Goal: Transaction & Acquisition: Purchase product/service

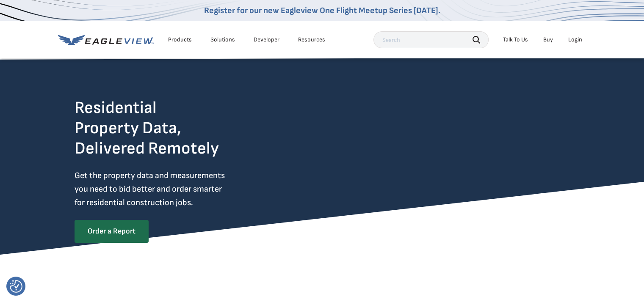
click at [574, 40] on div "Login" at bounding box center [575, 40] width 14 height 8
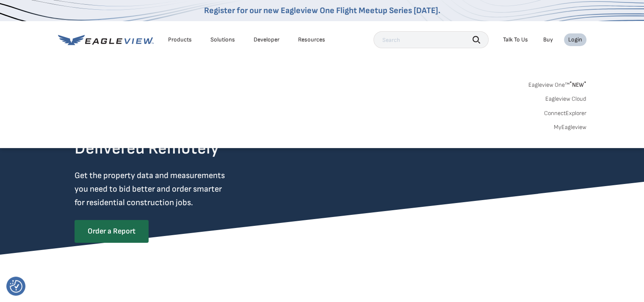
click at [555, 85] on link "Eagleview One™ * NEW *" at bounding box center [557, 84] width 58 height 10
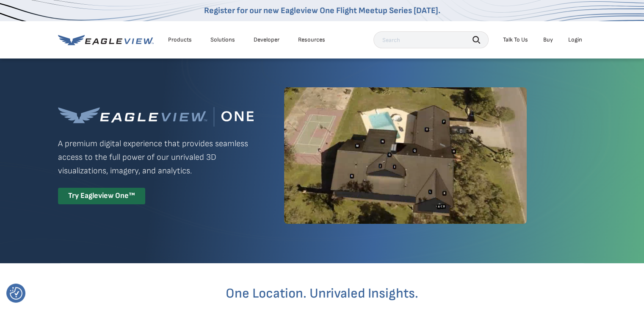
click at [580, 39] on div "Login" at bounding box center [575, 40] width 14 height 8
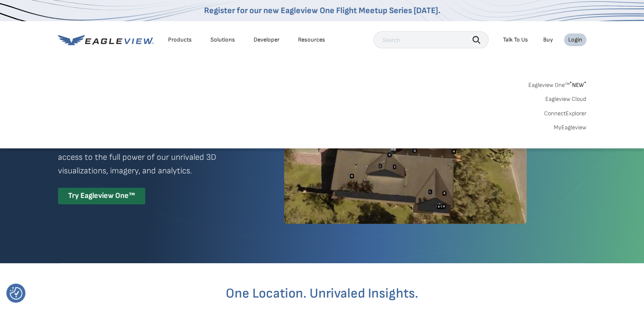
click at [563, 126] on link "MyEagleview" at bounding box center [570, 128] width 33 height 8
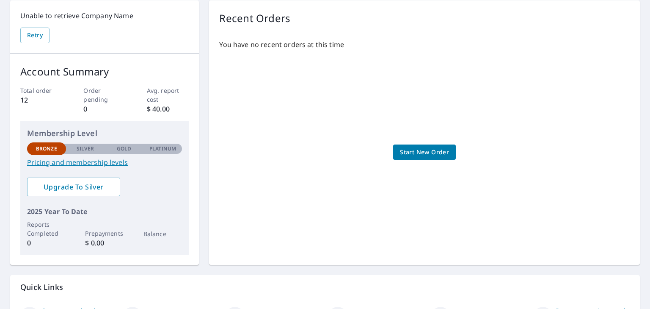
scroll to position [136, 0]
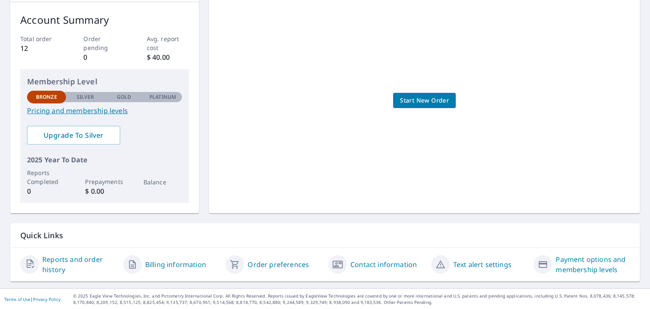
click at [160, 265] on link "Billing information" at bounding box center [175, 264] width 61 height 10
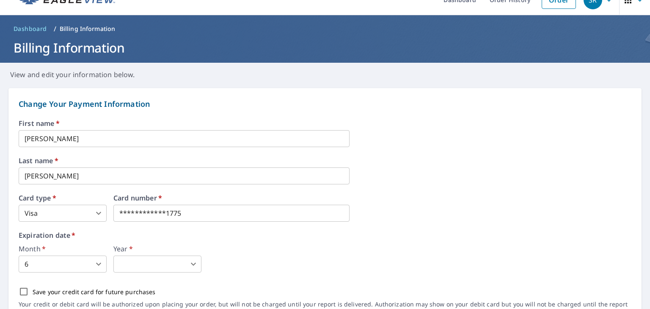
scroll to position [42, 0]
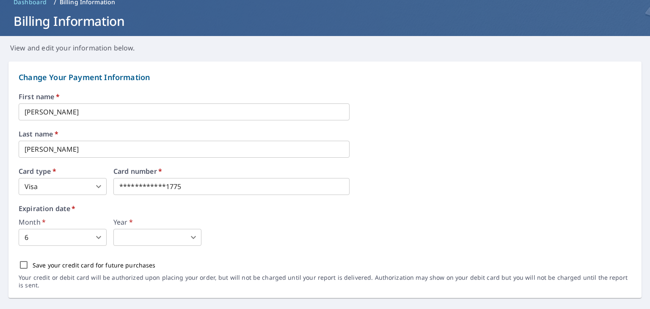
click at [185, 237] on body "**********" at bounding box center [325, 154] width 650 height 309
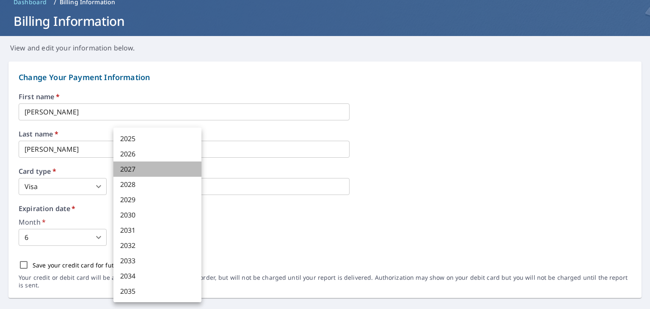
click at [155, 169] on li "2027" at bounding box center [157, 168] width 88 height 15
type input "2027"
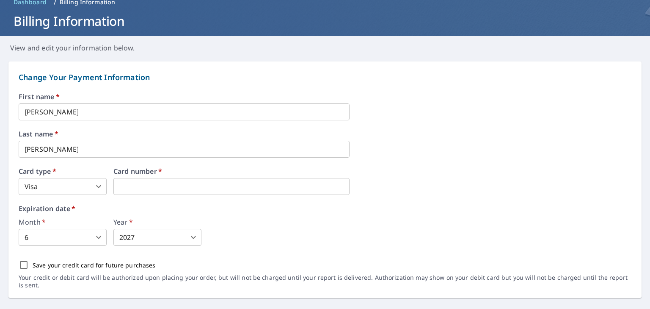
click at [247, 222] on div "Month   * 6 6 ​ Year   * 2027 2027 ​" at bounding box center [325, 231] width 613 height 27
click at [188, 195] on div "First name   * [PERSON_NAME] ​ Last name   * [PERSON_NAME] ​ Card type   * Visa…" at bounding box center [325, 195] width 613 height 205
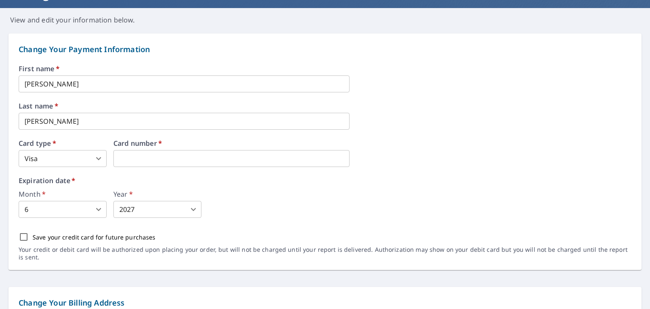
scroll to position [0, 0]
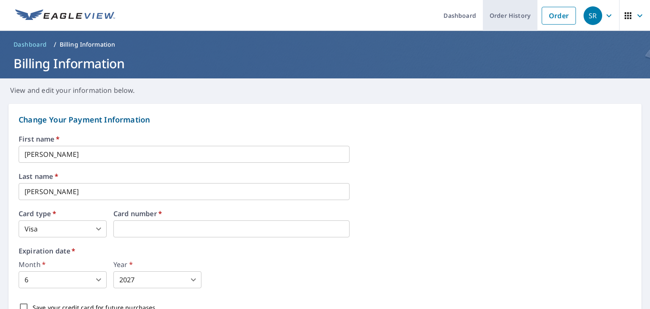
click at [510, 13] on link "Order History" at bounding box center [510, 15] width 55 height 31
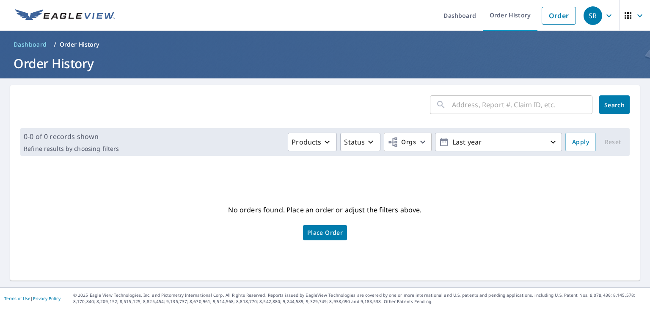
click at [508, 98] on input "text" at bounding box center [522, 105] width 141 height 24
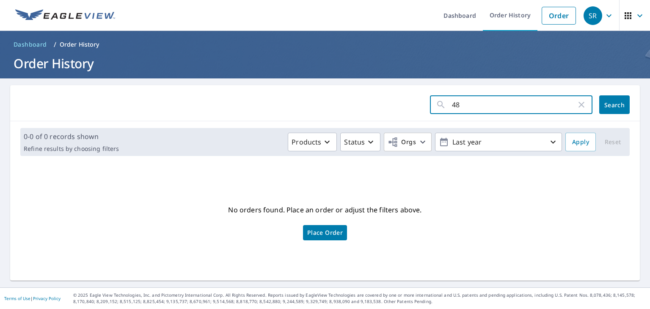
type input "4"
type input "[STREET_ADDRESS]"
click at [606, 106] on span "Search" at bounding box center [614, 105] width 17 height 8
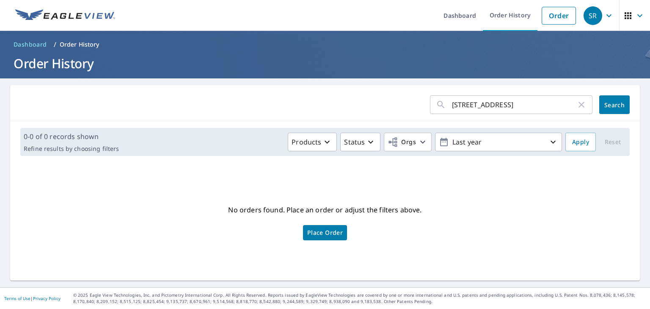
click at [325, 230] on span "Place Order" at bounding box center [325, 232] width 36 height 4
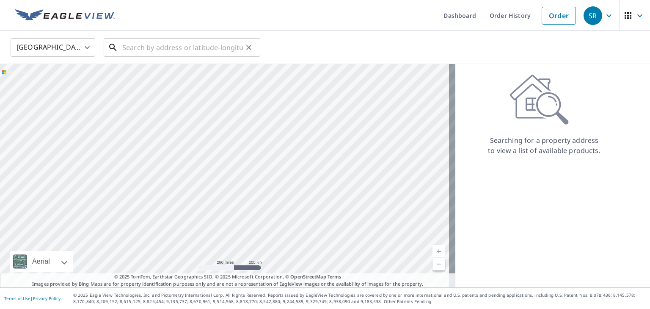
click at [216, 42] on input "text" at bounding box center [182, 48] width 121 height 24
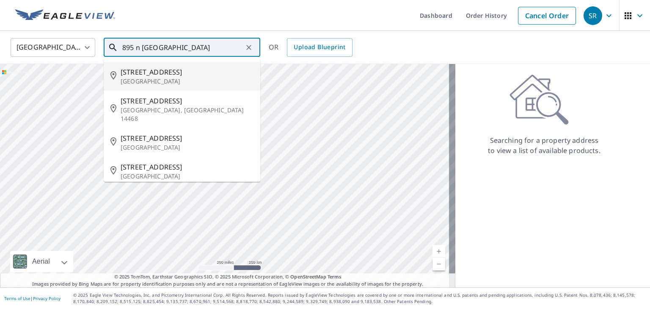
click at [136, 69] on span "686 N Greece Rd" at bounding box center [187, 72] width 133 height 10
type input "686 N Greece Rd North Greece, NY 14515"
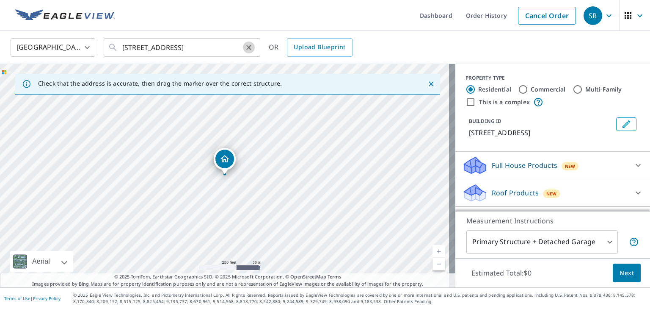
click at [250, 43] on button "Clear" at bounding box center [249, 47] width 12 height 12
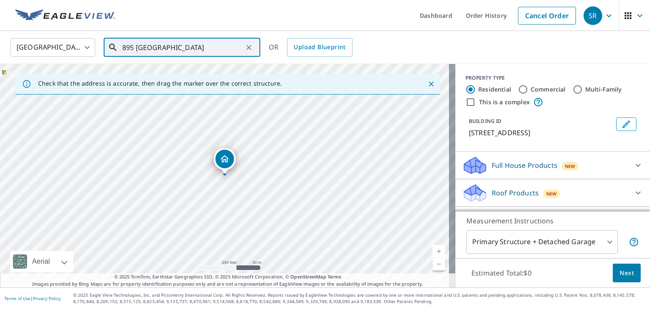
click at [133, 50] on input "895 north greece road" at bounding box center [182, 48] width 121 height 24
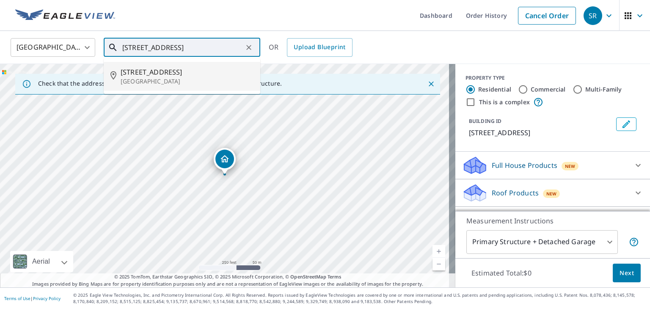
click at [147, 81] on p "Rochester, NY 14626" at bounding box center [187, 81] width 133 height 8
type input "985 N Greece Rd Rochester, NY 14626"
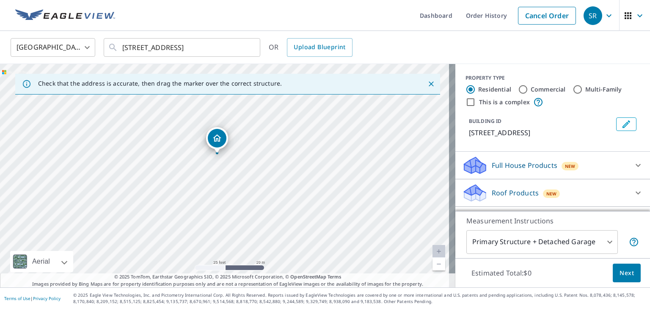
drag, startPoint x: 233, startPoint y: 186, endPoint x: 239, endPoint y: 124, distance: 62.5
click at [239, 124] on div "985 N Greece Rd Rochester, NY 14626" at bounding box center [228, 175] width 456 height 223
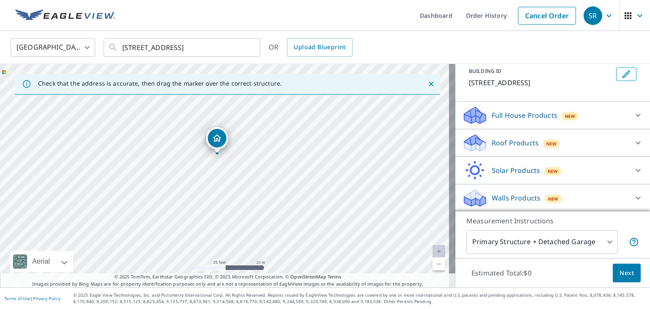
scroll to position [50, 0]
click at [633, 201] on icon at bounding box center [638, 198] width 10 height 10
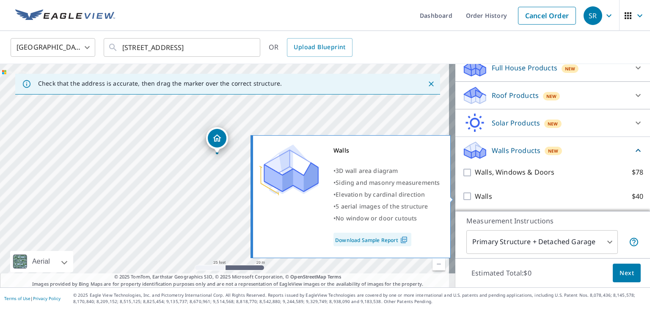
scroll to position [98, 0]
click at [462, 194] on input "Walls $40" at bounding box center [468, 195] width 13 height 10
checkbox input "true"
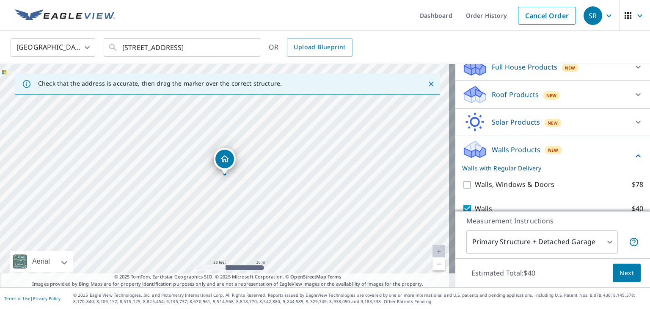
click at [605, 249] on body "SR SR Dashboard Order History Cancel Order SR United States US ​ 985 N Greece R…" at bounding box center [325, 154] width 650 height 309
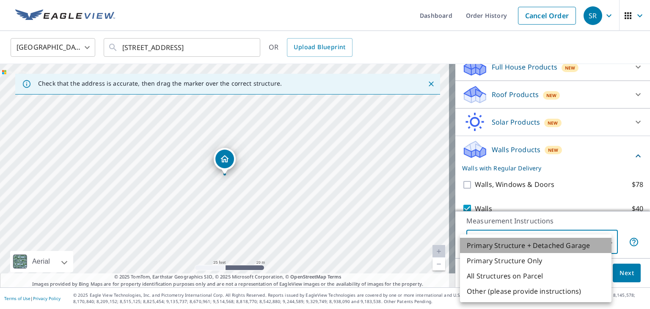
click at [605, 249] on li "Primary Structure + Detached Garage" at bounding box center [536, 245] width 152 height 15
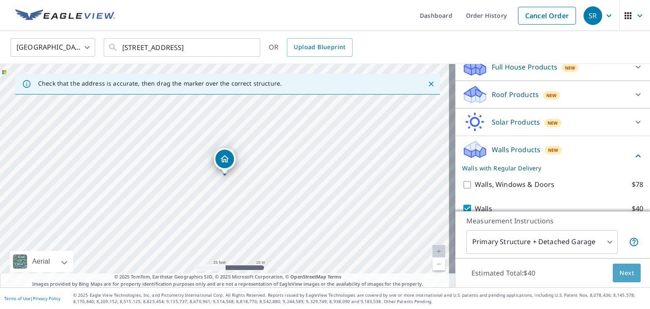
click at [613, 265] on button "Next" at bounding box center [627, 272] width 28 height 19
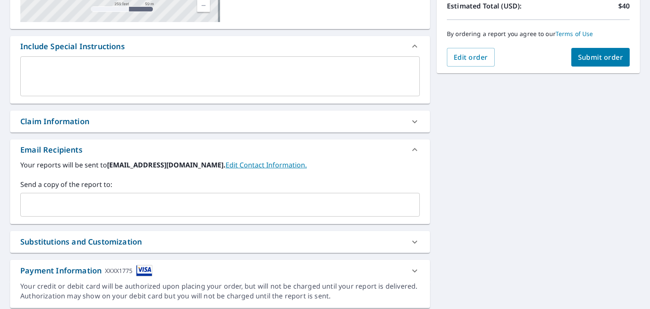
scroll to position [224, 0]
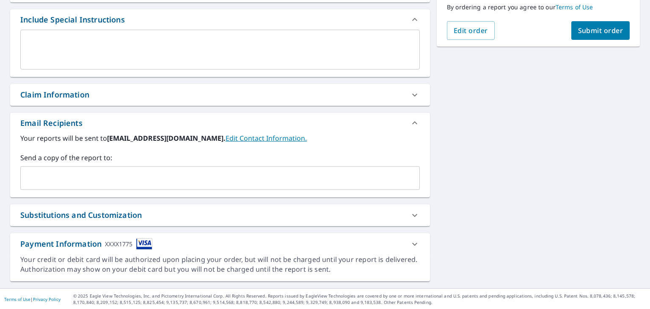
click at [112, 249] on div "Payment Information XXXX1775" at bounding box center [220, 244] width 420 height 22
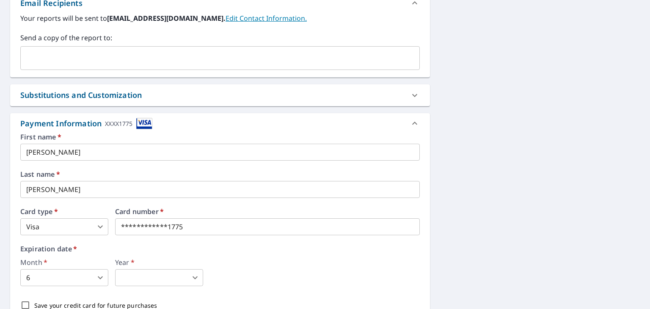
scroll to position [351, 0]
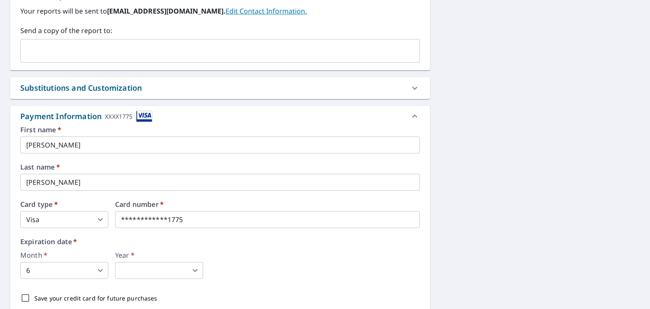
click at [170, 267] on body "SR SR Dashboard Order History Cancel Order SR Dashboard / Finalize Order Finali…" at bounding box center [325, 154] width 650 height 309
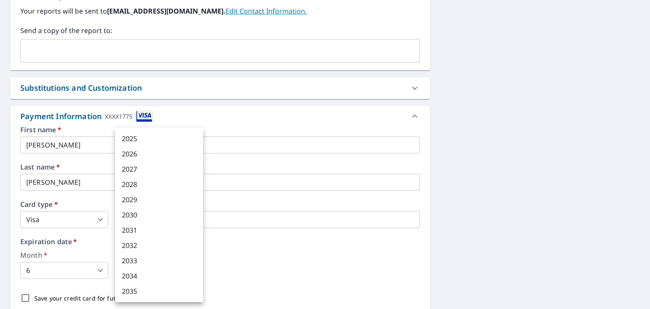
click at [168, 166] on li "2027" at bounding box center [159, 168] width 88 height 15
type input "2027"
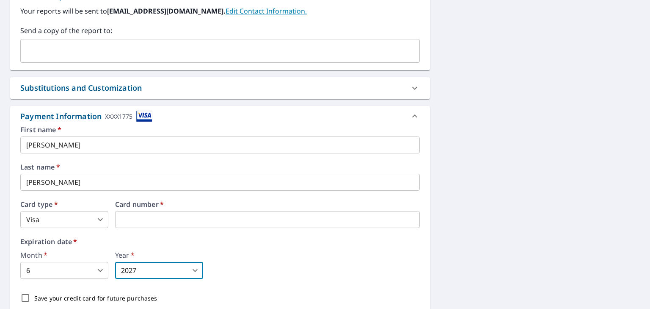
click at [190, 269] on body "SR SR Dashboard Order History Cancel Order SR Dashboard / Finalize Order Finali…" at bounding box center [325, 154] width 650 height 309
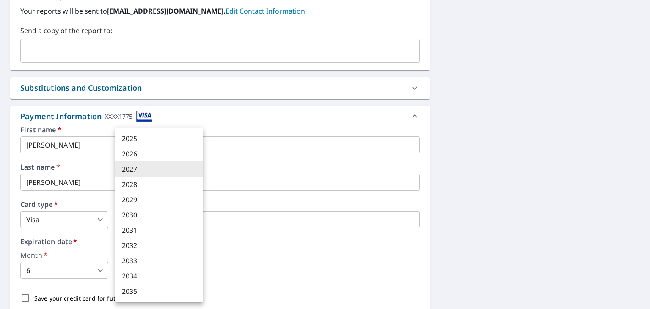
click at [165, 169] on li "2027" at bounding box center [159, 168] width 88 height 15
click at [155, 271] on body "SR SR Dashboard Order History Cancel Order SR Dashboard / Finalize Order Finali…" at bounding box center [325, 154] width 650 height 309
click at [395, 184] on div at bounding box center [325, 154] width 650 height 309
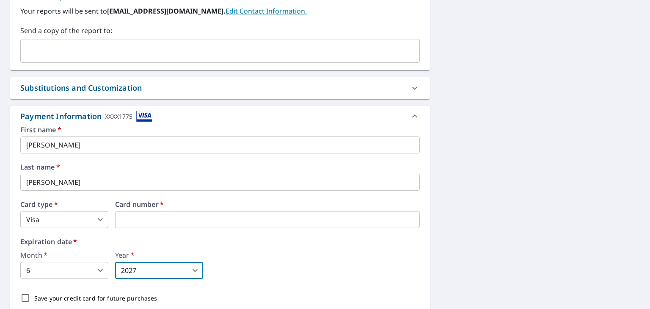
click at [113, 115] on div "XXXX1775" at bounding box center [119, 116] width 28 height 11
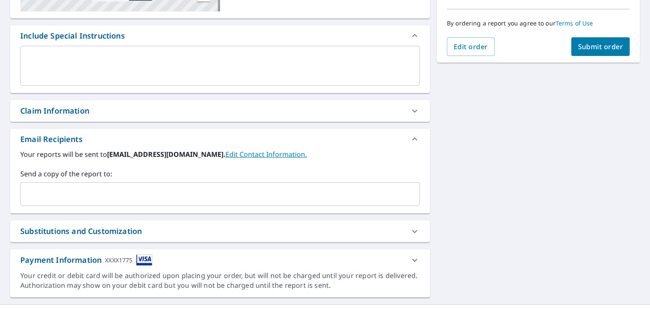
scroll to position [224, 0]
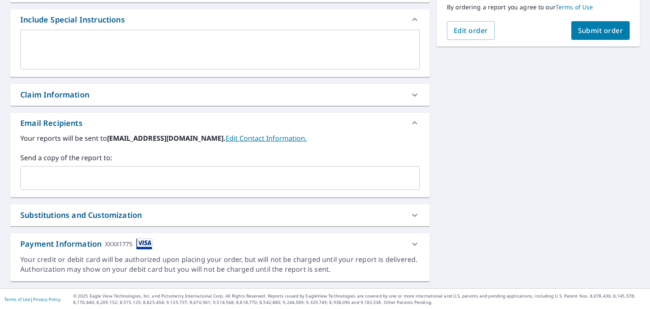
click at [410, 239] on icon at bounding box center [415, 244] width 10 height 10
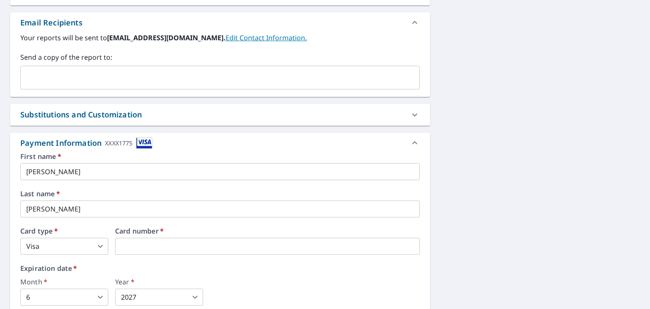
scroll to position [393, 0]
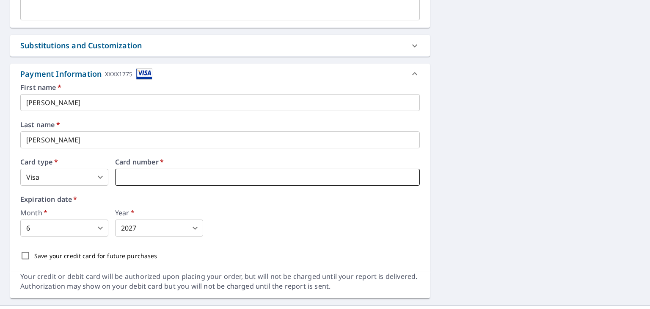
click at [172, 182] on iframe at bounding box center [267, 177] width 305 height 17
